Goal: Task Accomplishment & Management: Complete application form

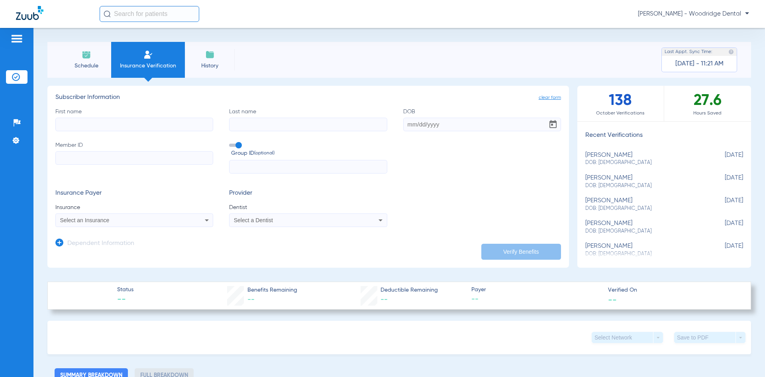
click at [89, 125] on input "First name" at bounding box center [134, 125] width 158 height 14
click at [110, 123] on input "First name Required" at bounding box center [134, 125] width 158 height 14
type input "[PERSON_NAME]"
type input "Deck"
type input "[DATE]"
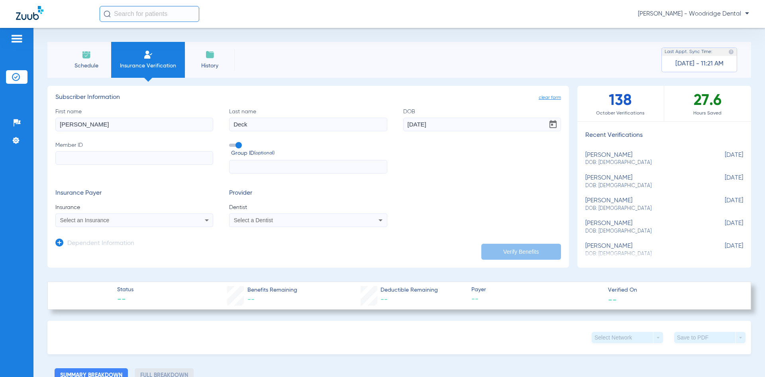
click at [71, 159] on input "Member ID" at bounding box center [134, 158] width 158 height 14
type input "957199686"
click at [258, 167] on input "text" at bounding box center [308, 167] width 158 height 14
click at [202, 218] on icon at bounding box center [207, 220] width 10 height 10
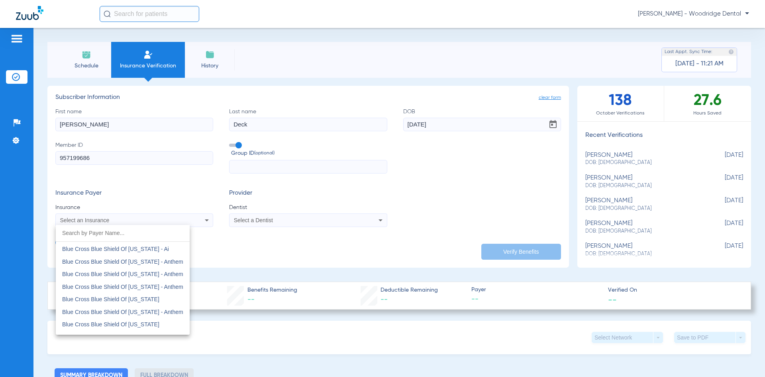
scroll to position [643, 0]
click at [123, 283] on span "Blue Cross Blue Shield Of [US_STATE]" at bounding box center [110, 283] width 97 height 6
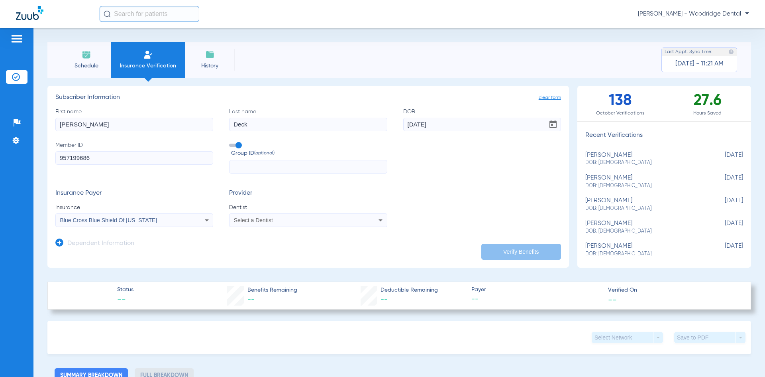
click at [376, 219] on icon at bounding box center [381, 220] width 10 height 10
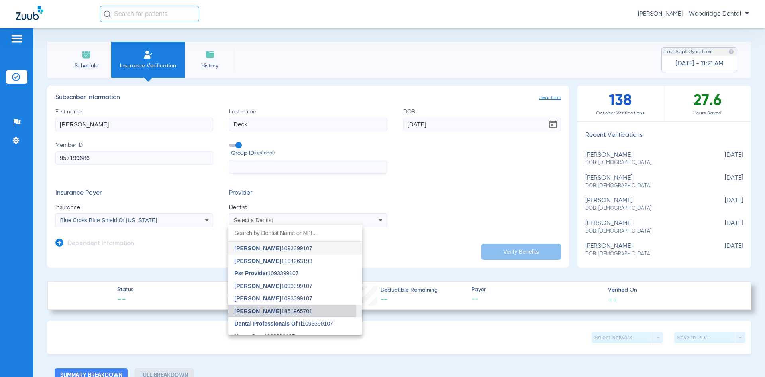
click at [258, 310] on span "[PERSON_NAME]" at bounding box center [258, 311] width 47 height 6
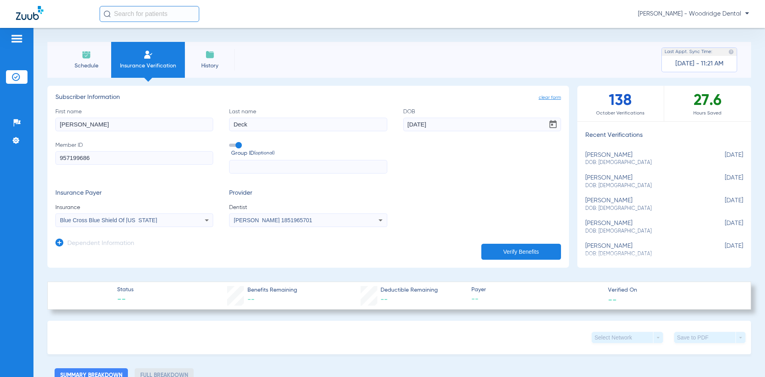
click at [500, 253] on button "Verify Benefits" at bounding box center [521, 251] width 80 height 16
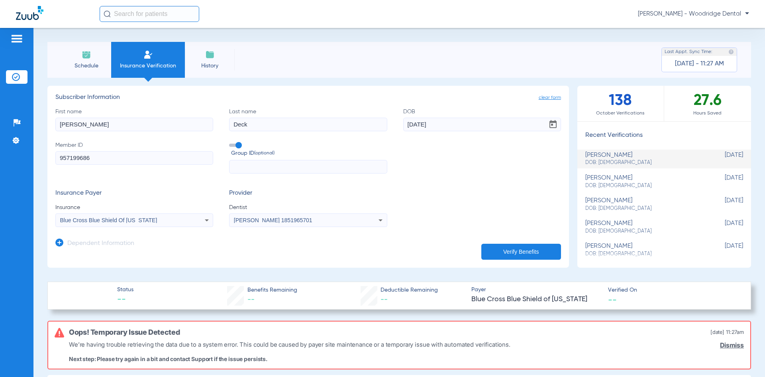
click at [518, 252] on button "Verify Benefits" at bounding box center [521, 251] width 80 height 16
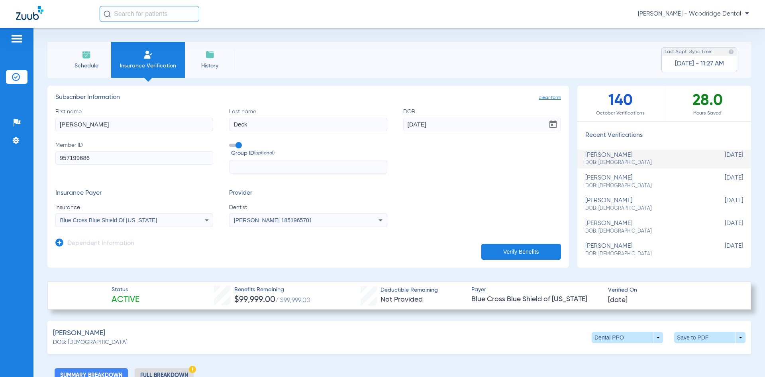
click at [611, 153] on div "[PERSON_NAME] DOB: [DEMOGRAPHIC_DATA]" at bounding box center [644, 158] width 118 height 15
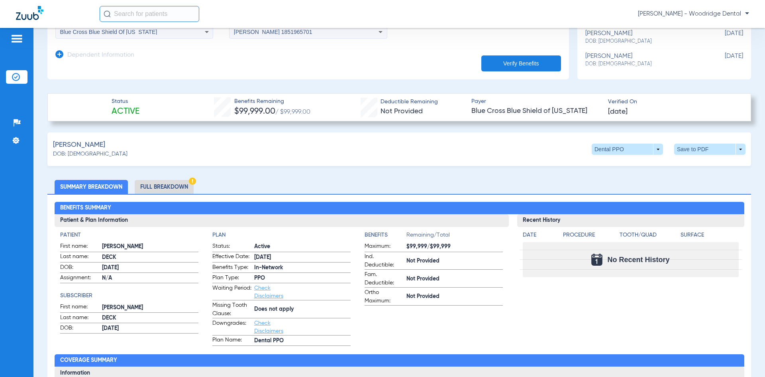
scroll to position [190, 0]
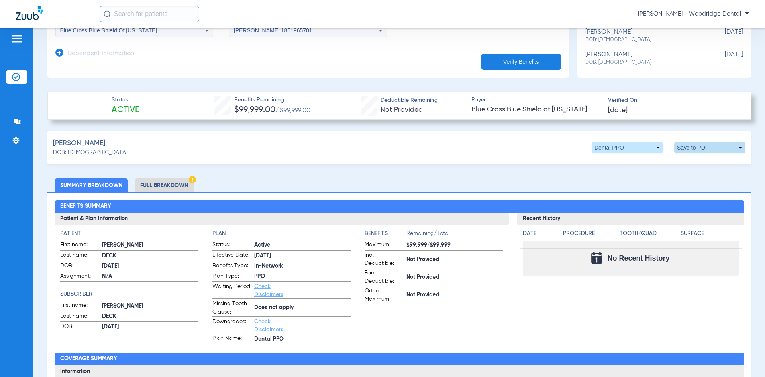
click at [732, 147] on span at bounding box center [709, 147] width 71 height 11
click at [692, 146] on div at bounding box center [382, 188] width 765 height 377
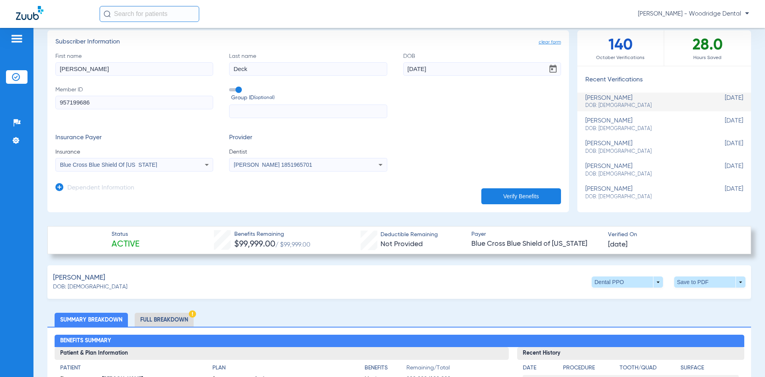
scroll to position [0, 0]
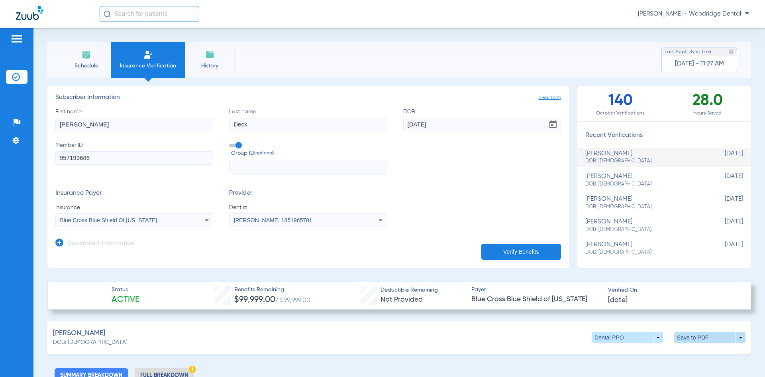
click at [733, 339] on span at bounding box center [709, 337] width 71 height 11
click at [623, 349] on button "insert_drive_file Save to PDF" at bounding box center [636, 352] width 60 height 16
